Goal: Transaction & Acquisition: Purchase product/service

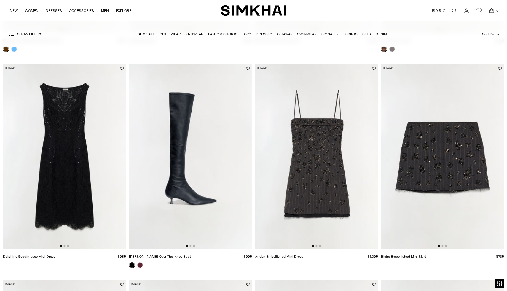
scroll to position [240, 0]
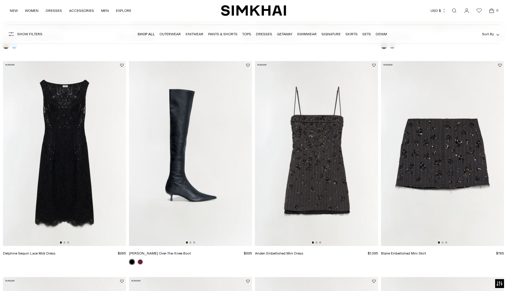
click at [310, 199] on img at bounding box center [316, 153] width 123 height 185
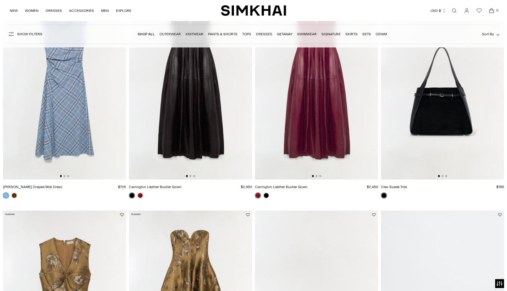
scroll to position [733, 0]
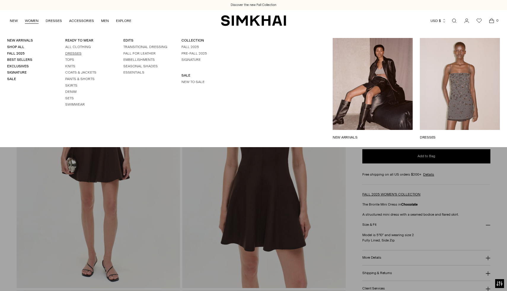
click at [72, 52] on link "Dresses" at bounding box center [73, 53] width 16 height 4
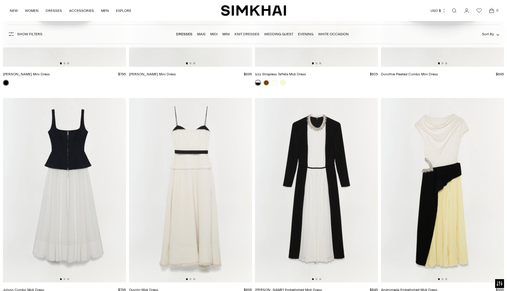
scroll to position [3013, 0]
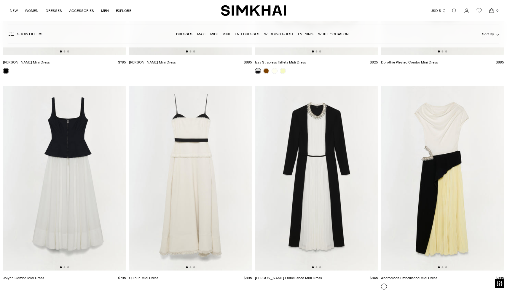
click at [185, 194] on img at bounding box center [190, 178] width 123 height 185
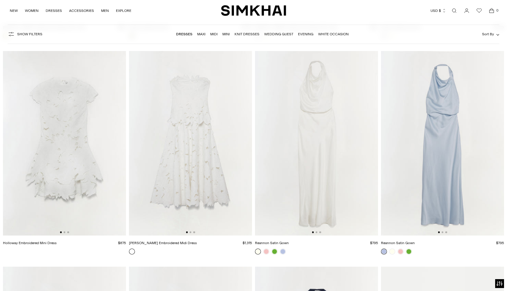
scroll to position [3914, 0]
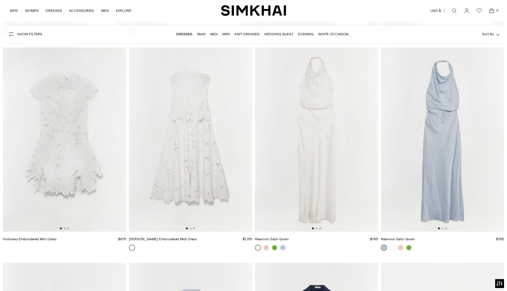
click at [211, 186] on img at bounding box center [190, 139] width 123 height 185
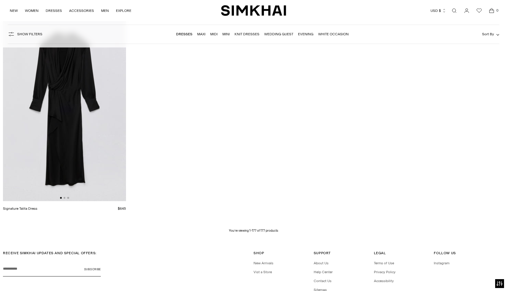
scroll to position [9594, 0]
